Goal: Check status: Check status

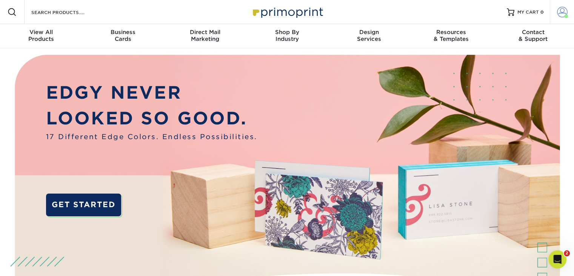
click at [564, 14] on span at bounding box center [562, 12] width 11 height 11
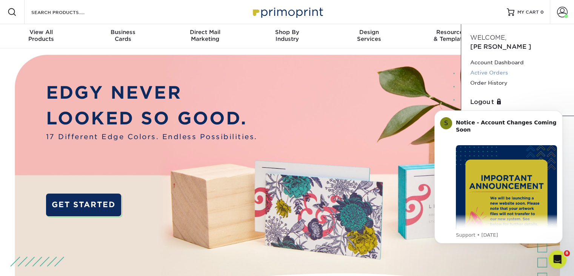
click at [489, 68] on link "Active Orders" at bounding box center [517, 73] width 95 height 10
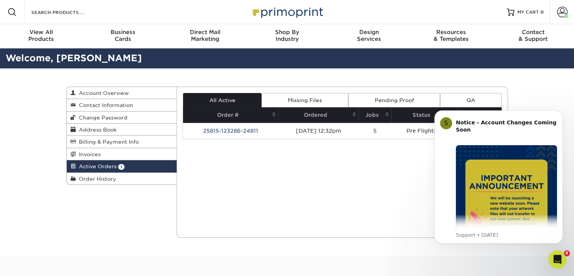
click at [234, 133] on td "25815-123286-24811" at bounding box center [230, 131] width 95 height 16
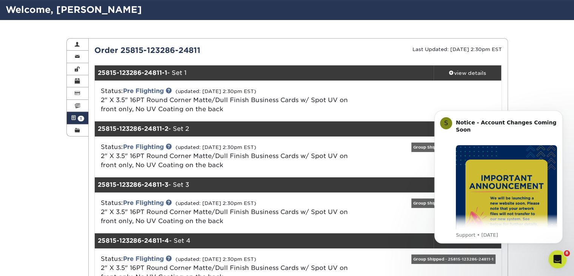
scroll to position [76, 0]
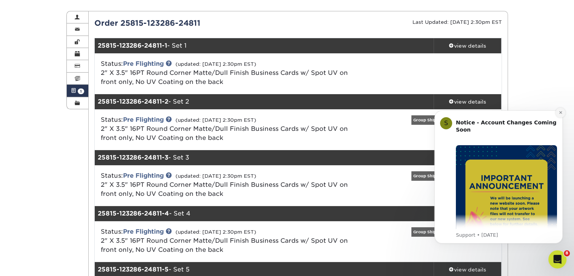
click at [562, 113] on icon "Dismiss notification" at bounding box center [561, 112] width 4 height 4
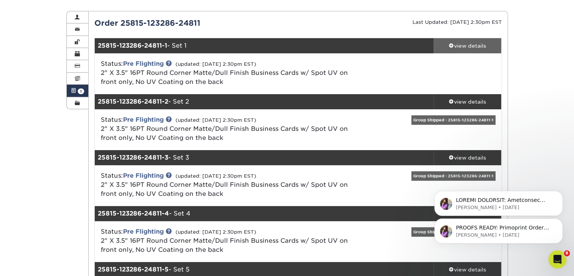
click at [472, 47] on div "view details" at bounding box center [468, 46] width 68 height 8
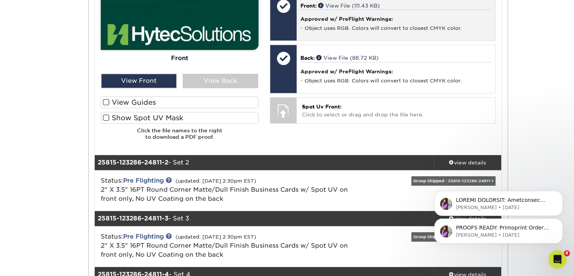
scroll to position [415, 0]
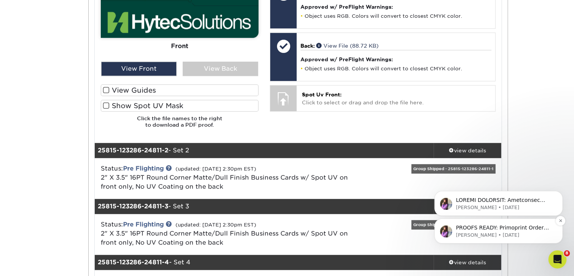
click at [505, 224] on p "PROOFS READY: Primoprint Order 2586-94772-24811 Thank you for placing your prin…" at bounding box center [504, 228] width 97 height 8
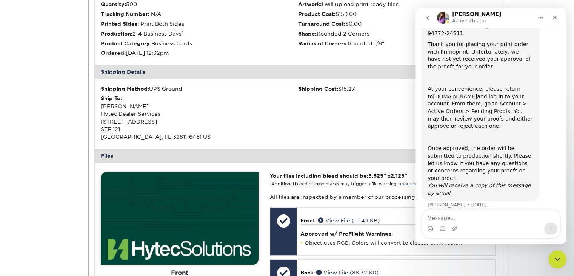
scroll to position [76, 0]
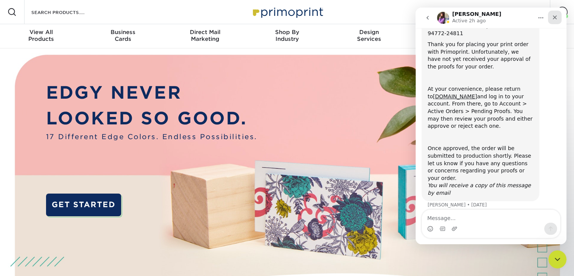
click at [554, 16] on icon "Close" at bounding box center [555, 17] width 4 height 4
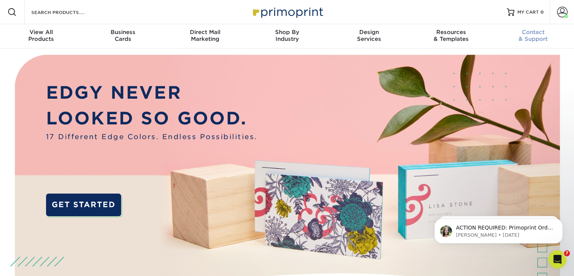
scroll to position [33, 0]
click at [521, 13] on span "MY CART" at bounding box center [529, 12] width 22 height 6
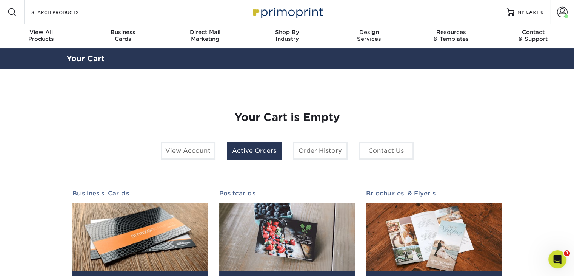
click at [246, 154] on link "Active Orders" at bounding box center [254, 150] width 55 height 17
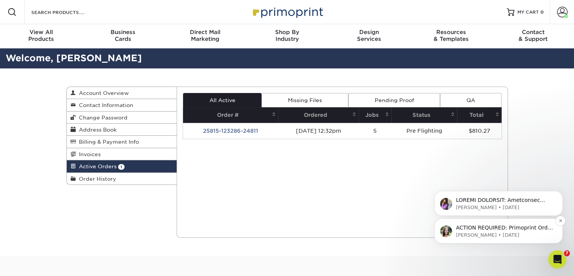
click at [498, 226] on p "ACTION REQUIRED: Primoprint Order 25815-123286-24811 Per my voicemail, the orde…" at bounding box center [504, 228] width 97 height 8
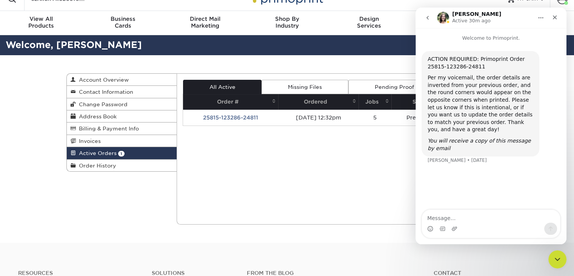
scroll to position [12, 0]
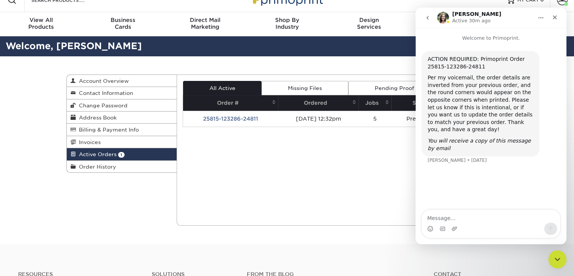
click at [500, 41] on p "Welcome to Primoprint." at bounding box center [491, 35] width 151 height 14
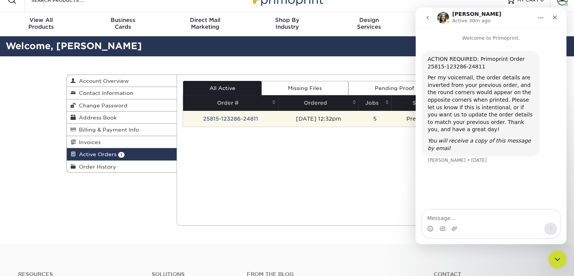
click at [228, 116] on td "25815-123286-24811" at bounding box center [230, 119] width 95 height 16
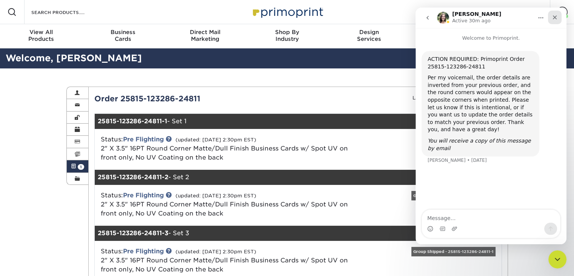
click at [556, 15] on icon "Close" at bounding box center [555, 17] width 6 height 6
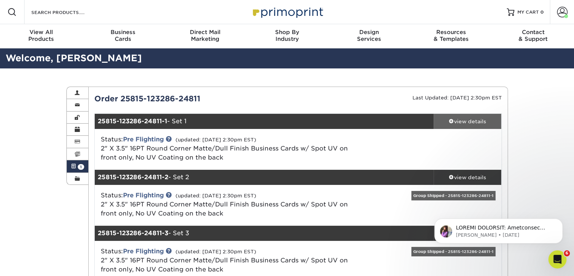
click at [470, 118] on div "view details" at bounding box center [468, 121] width 68 height 8
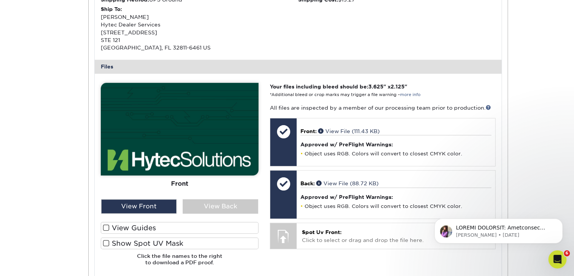
scroll to position [302, 0]
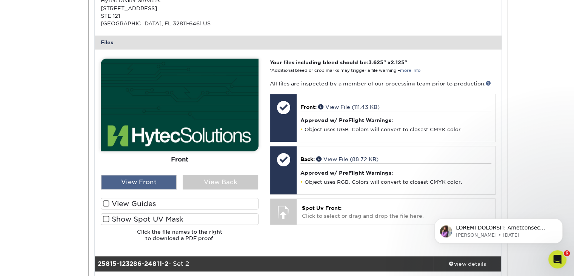
click at [134, 185] on div "View Front" at bounding box center [139, 182] width 76 height 14
click at [140, 182] on div "View Front" at bounding box center [139, 182] width 76 height 14
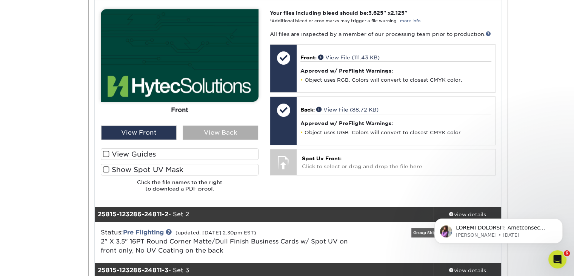
scroll to position [340, 0]
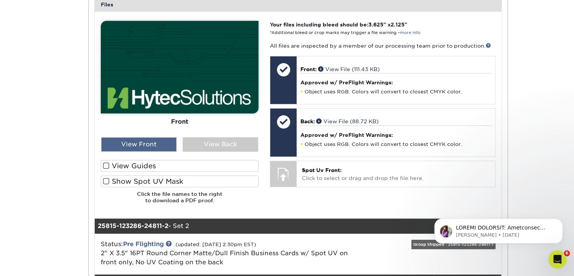
click at [127, 145] on div "View Front" at bounding box center [139, 144] width 76 height 14
click at [143, 142] on div "View Front" at bounding box center [139, 144] width 76 height 14
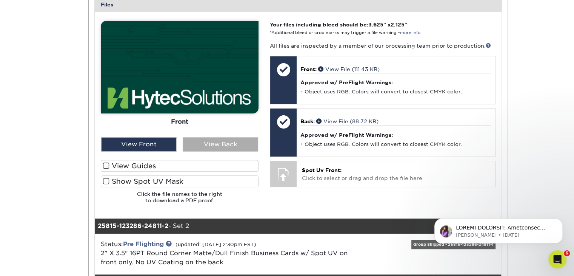
click at [217, 144] on div "View Back" at bounding box center [221, 144] width 76 height 14
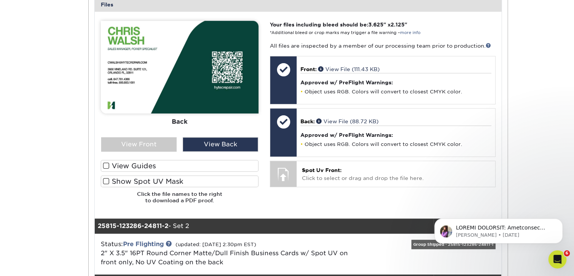
drag, startPoint x: 538, startPoint y: 30, endPoint x: 533, endPoint y: 32, distance: 5.5
click at [538, 30] on div "Active Orders Account Overview Contact Information Change Password Address Book…" at bounding box center [287, 133] width 574 height 809
